Goal: Task Accomplishment & Management: Manage account settings

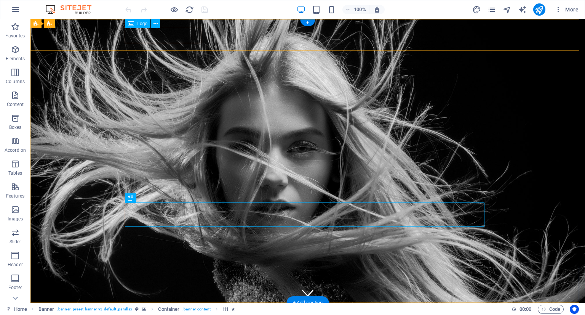
click at [155, 309] on div at bounding box center [308, 317] width 360 height 16
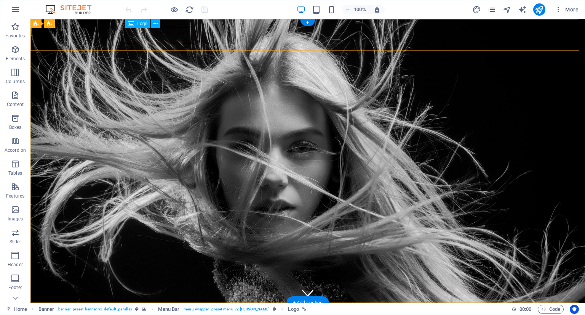
click at [152, 309] on div at bounding box center [308, 317] width 360 height 16
click at [155, 24] on icon at bounding box center [156, 24] width 4 height 8
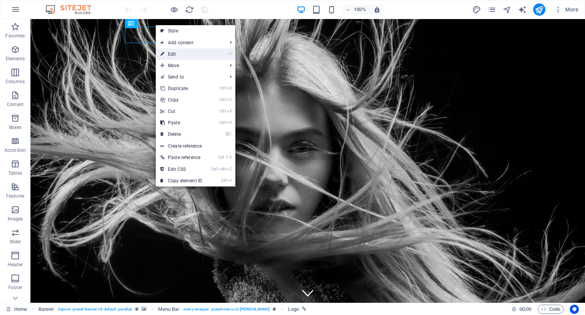
click at [173, 51] on link "⏎ Edit" at bounding box center [181, 53] width 51 height 11
select select "px"
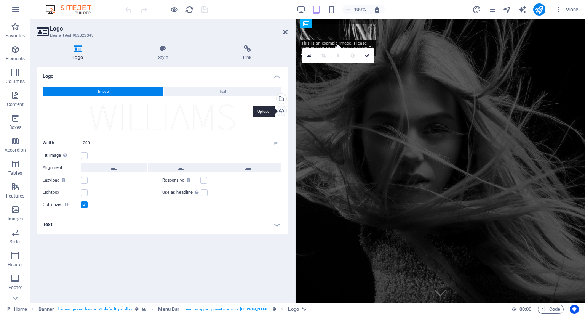
click at [282, 111] on div "Upload" at bounding box center [280, 111] width 11 height 11
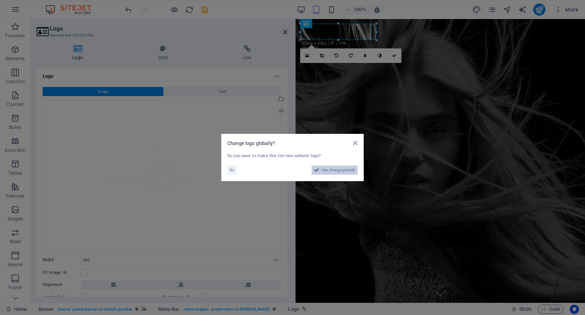
click at [330, 168] on span "Yes, change globally" at bounding box center [339, 169] width 34 height 9
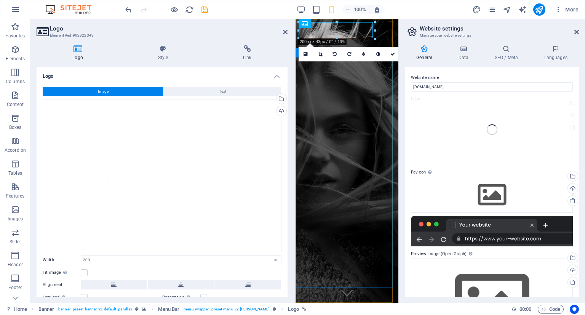
type input "150"
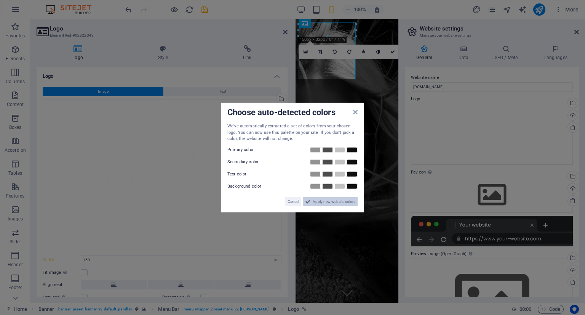
click at [325, 201] on span "Apply new website colors" at bounding box center [334, 201] width 43 height 9
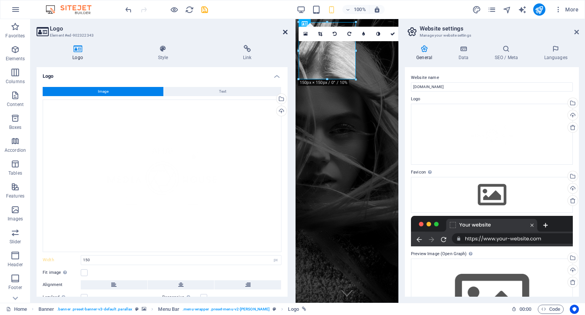
click at [284, 30] on icon at bounding box center [285, 32] width 5 height 6
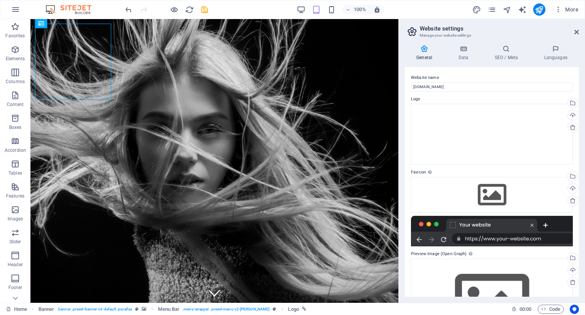
click at [573, 33] on header "Website settings Manage your website settings" at bounding box center [493, 29] width 173 height 20
click at [578, 31] on icon at bounding box center [577, 32] width 5 height 6
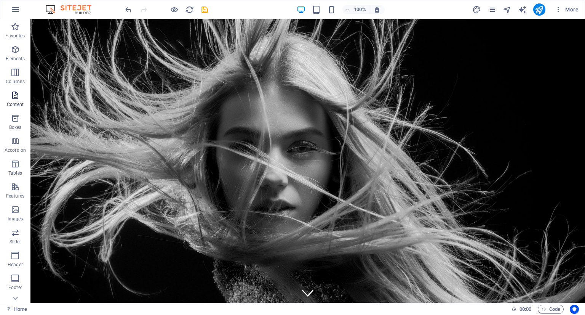
click at [14, 96] on icon "button" at bounding box center [15, 95] width 9 height 9
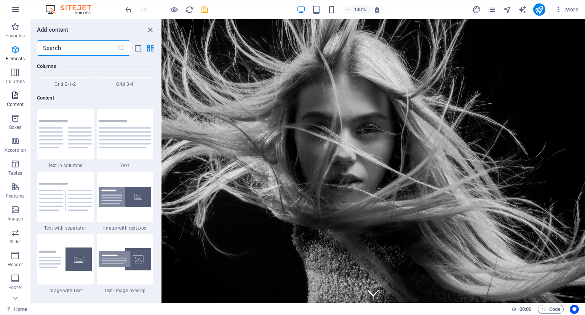
scroll to position [1333, 0]
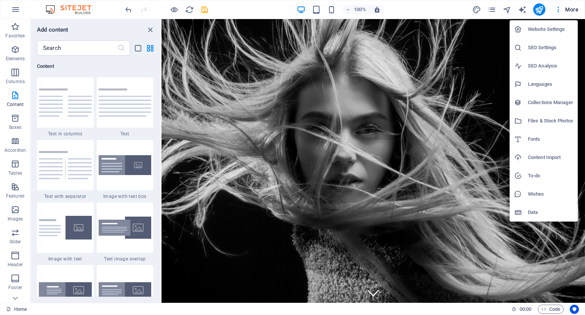
click at [490, 13] on div at bounding box center [292, 157] width 585 height 315
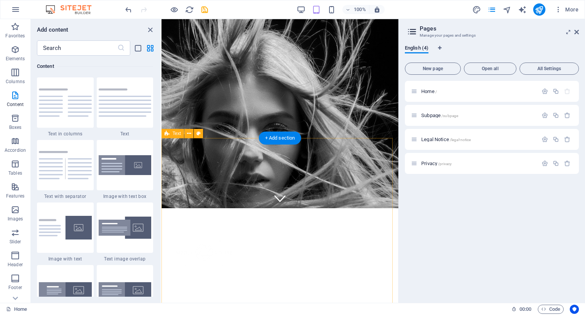
scroll to position [0, 0]
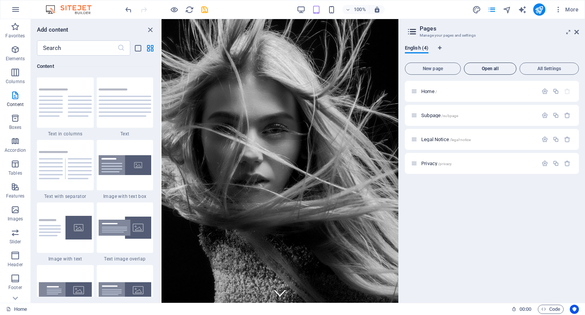
click at [495, 68] on span "Open all" at bounding box center [490, 68] width 46 height 5
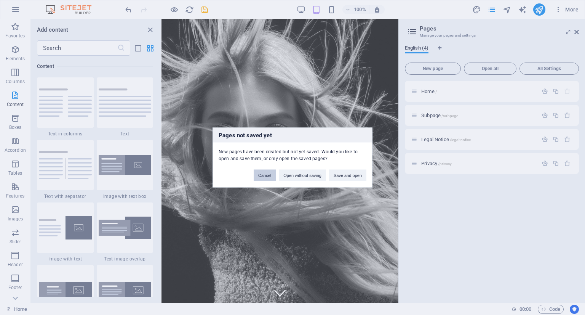
click at [262, 174] on button "Cancel" at bounding box center [265, 175] width 22 height 11
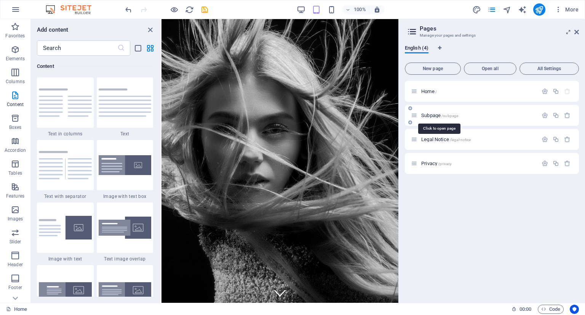
click at [444, 115] on span "/subpage" at bounding box center [450, 116] width 17 height 4
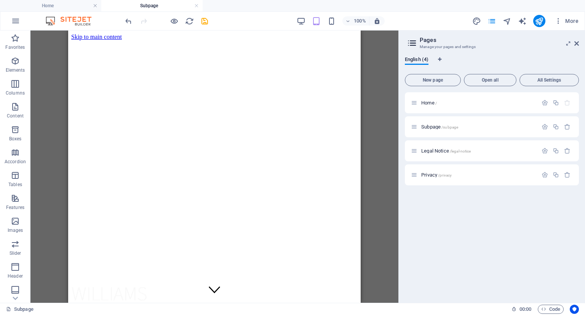
click at [78, 14] on div "100% More" at bounding box center [292, 21] width 584 height 18
click at [64, 24] on img at bounding box center [72, 20] width 57 height 9
click at [76, 21] on img at bounding box center [72, 20] width 57 height 9
click at [196, 6] on link at bounding box center [196, 5] width 5 height 7
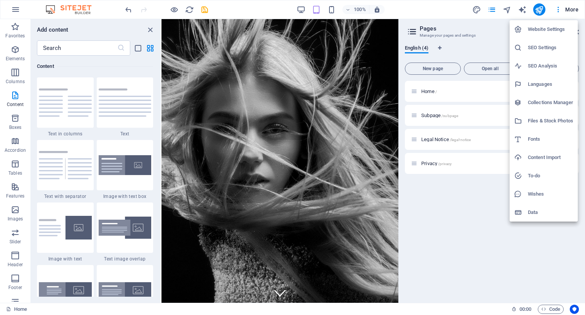
click at [431, 243] on div at bounding box center [292, 157] width 585 height 315
click at [431, 243] on div "Website Settings SEO Settings SEO Analysis Languages Collections Manager Files …" at bounding box center [292, 160] width 585 height 310
